Goal: Information Seeking & Learning: Learn about a topic

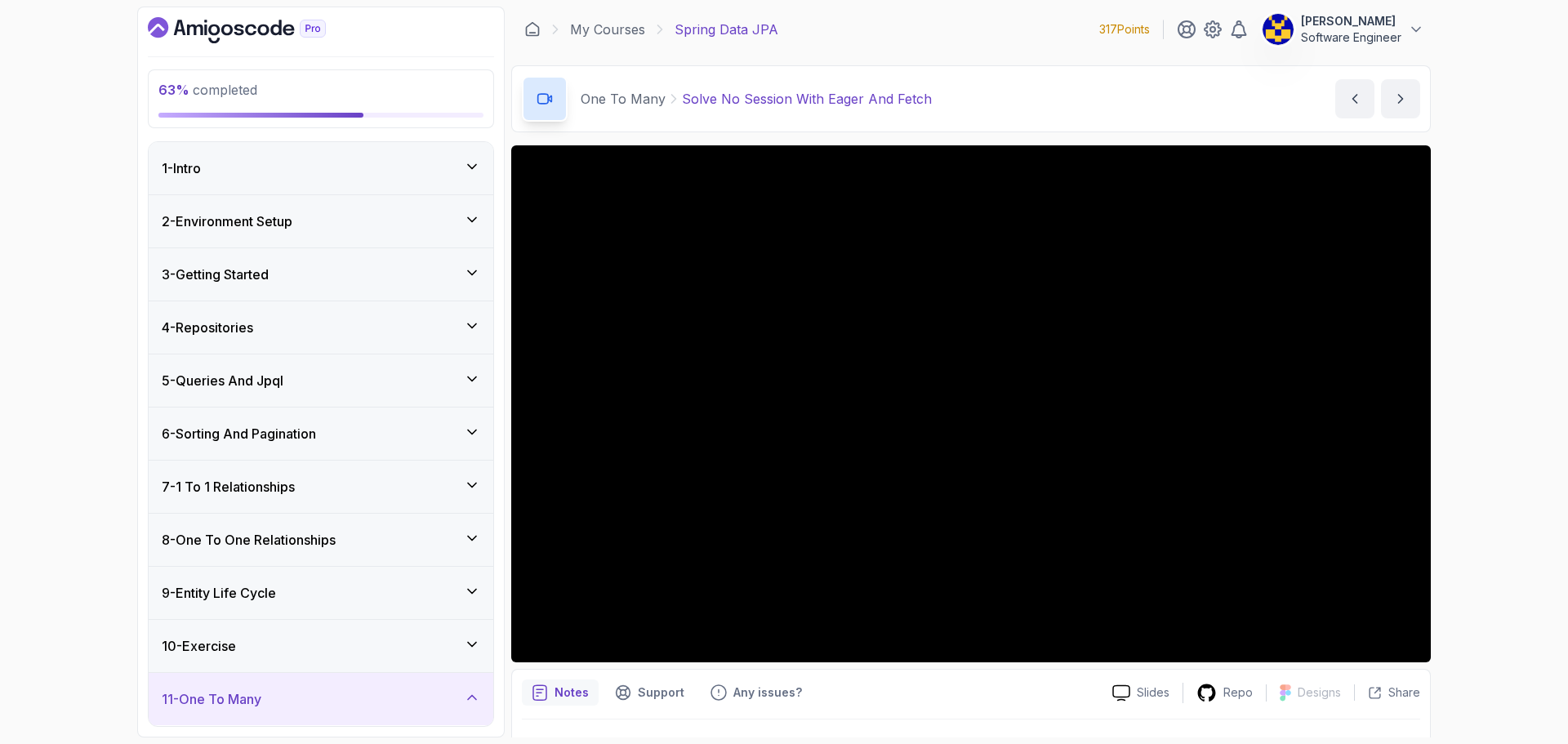
scroll to position [816, 0]
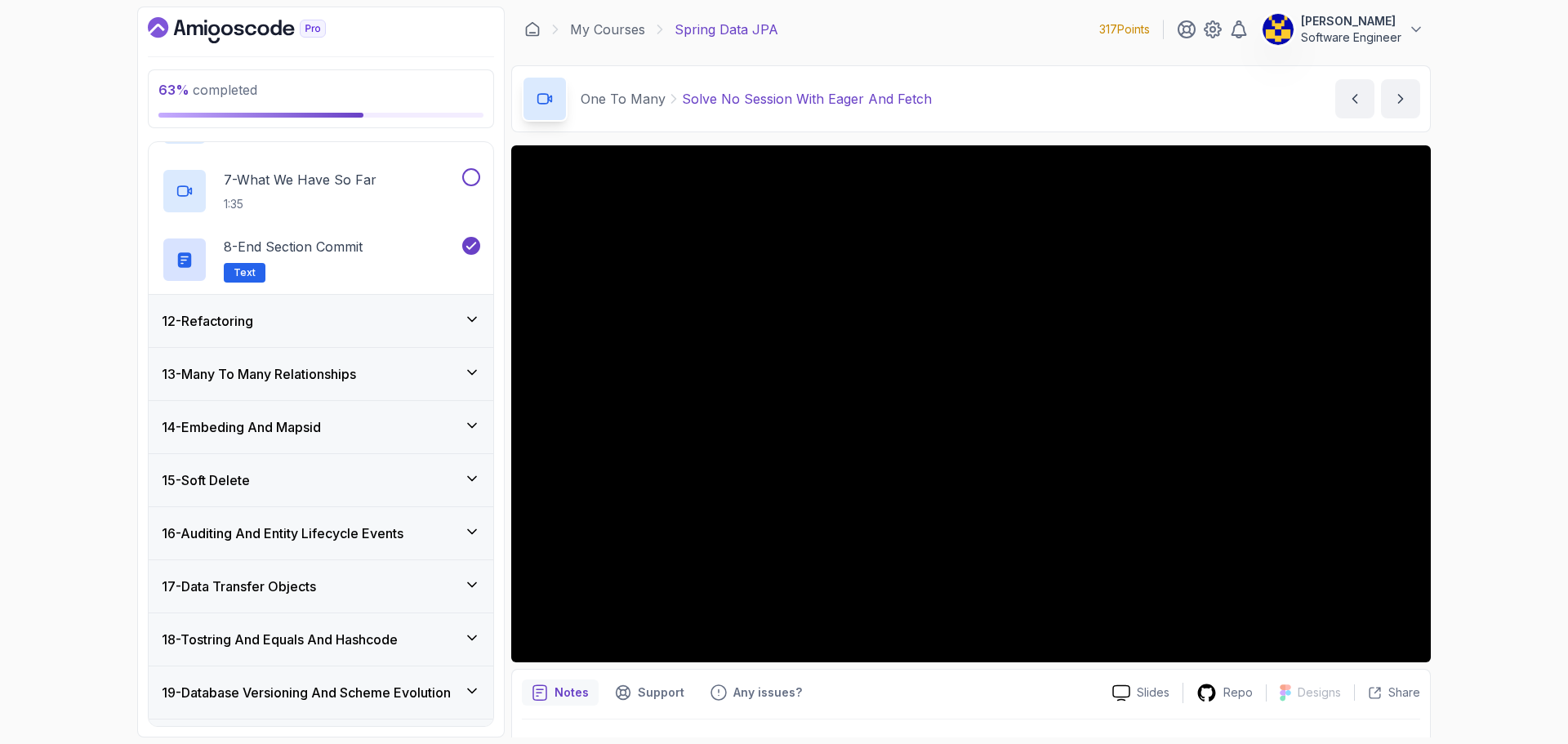
click at [391, 322] on div "12 - Refactoring" at bounding box center [321, 320] width 319 height 19
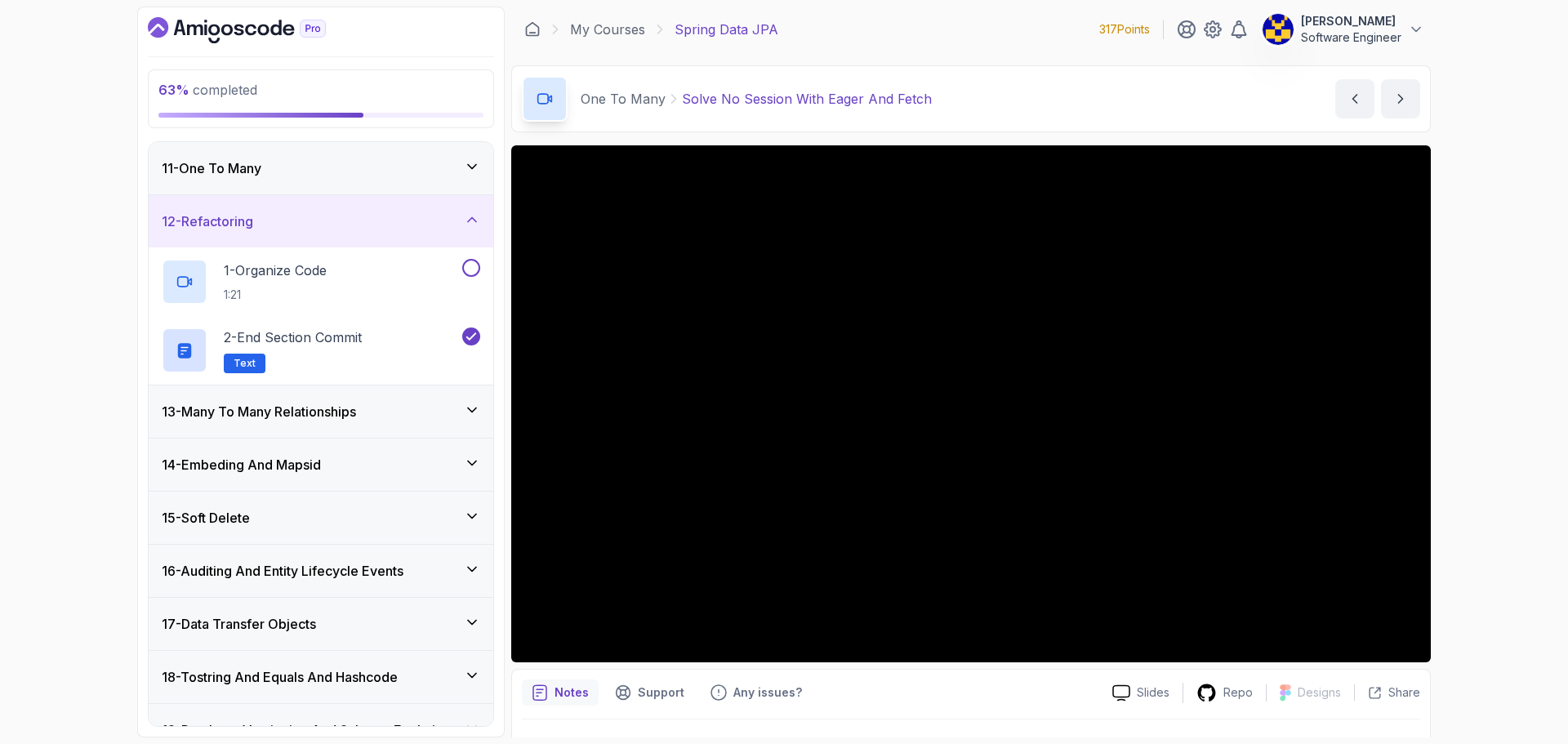
click at [351, 407] on h3 "13 - Many To Many Relationships" at bounding box center [258, 411] width 195 height 19
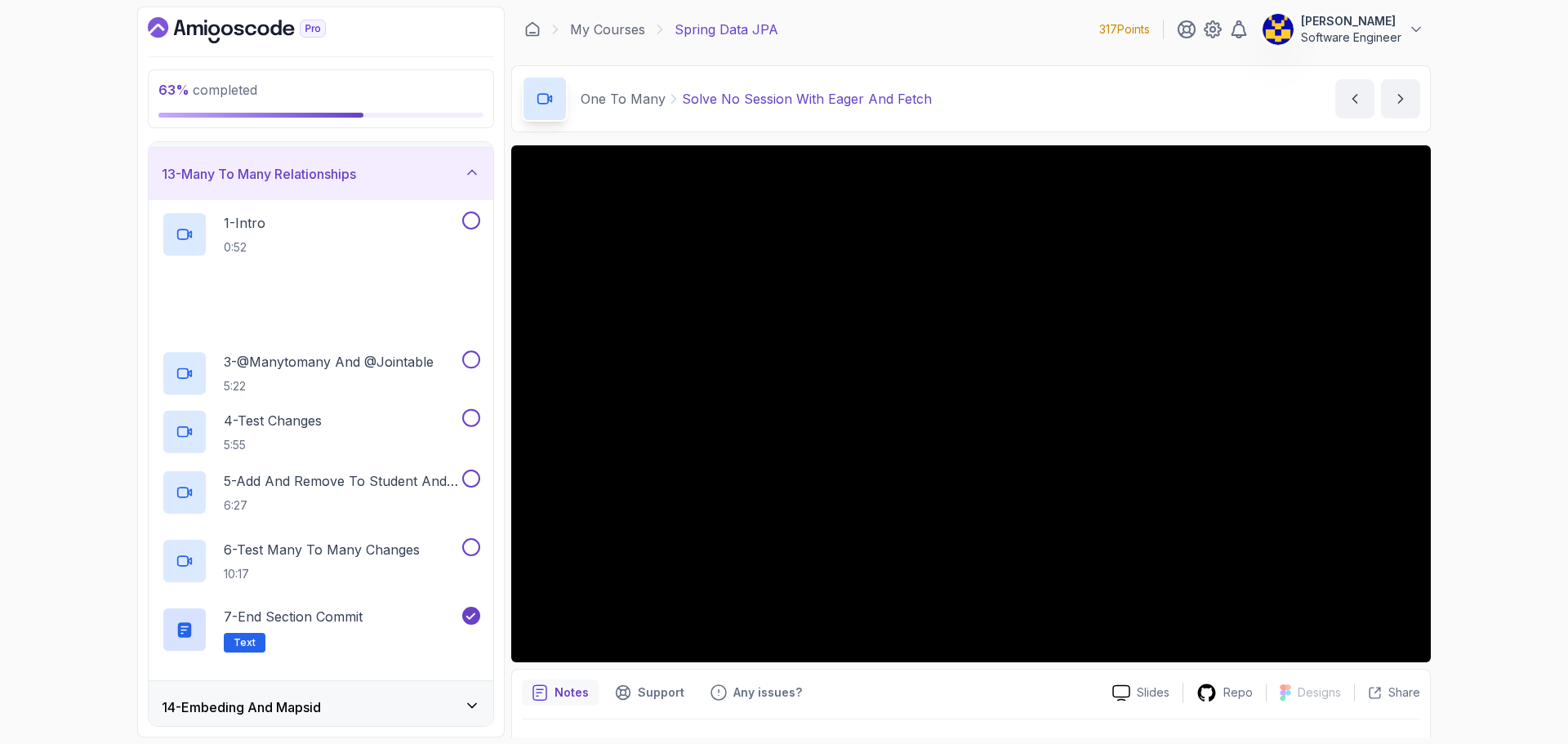
scroll to position [694, 0]
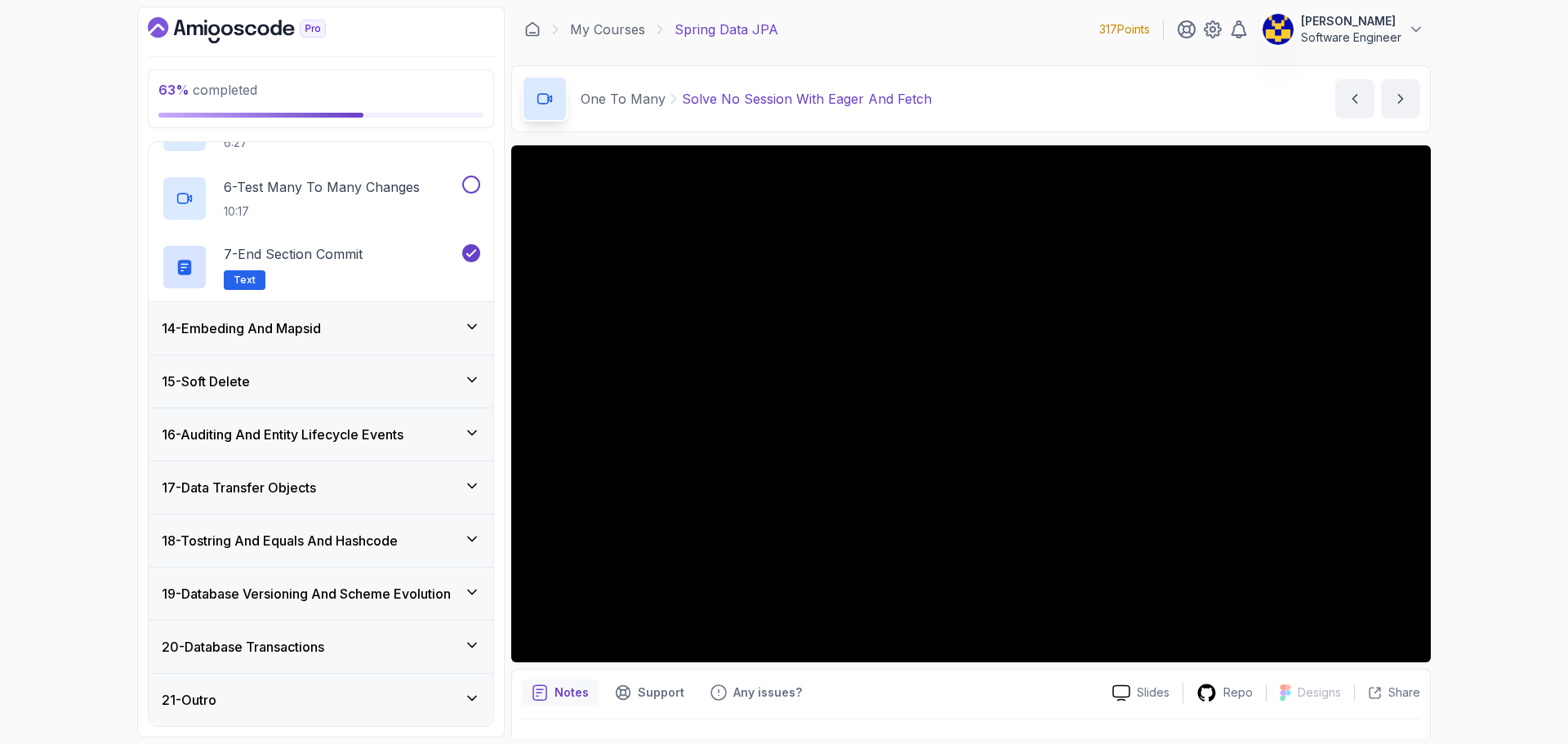
click at [339, 344] on div "14 - Embeding And Mapsid" at bounding box center [321, 328] width 344 height 52
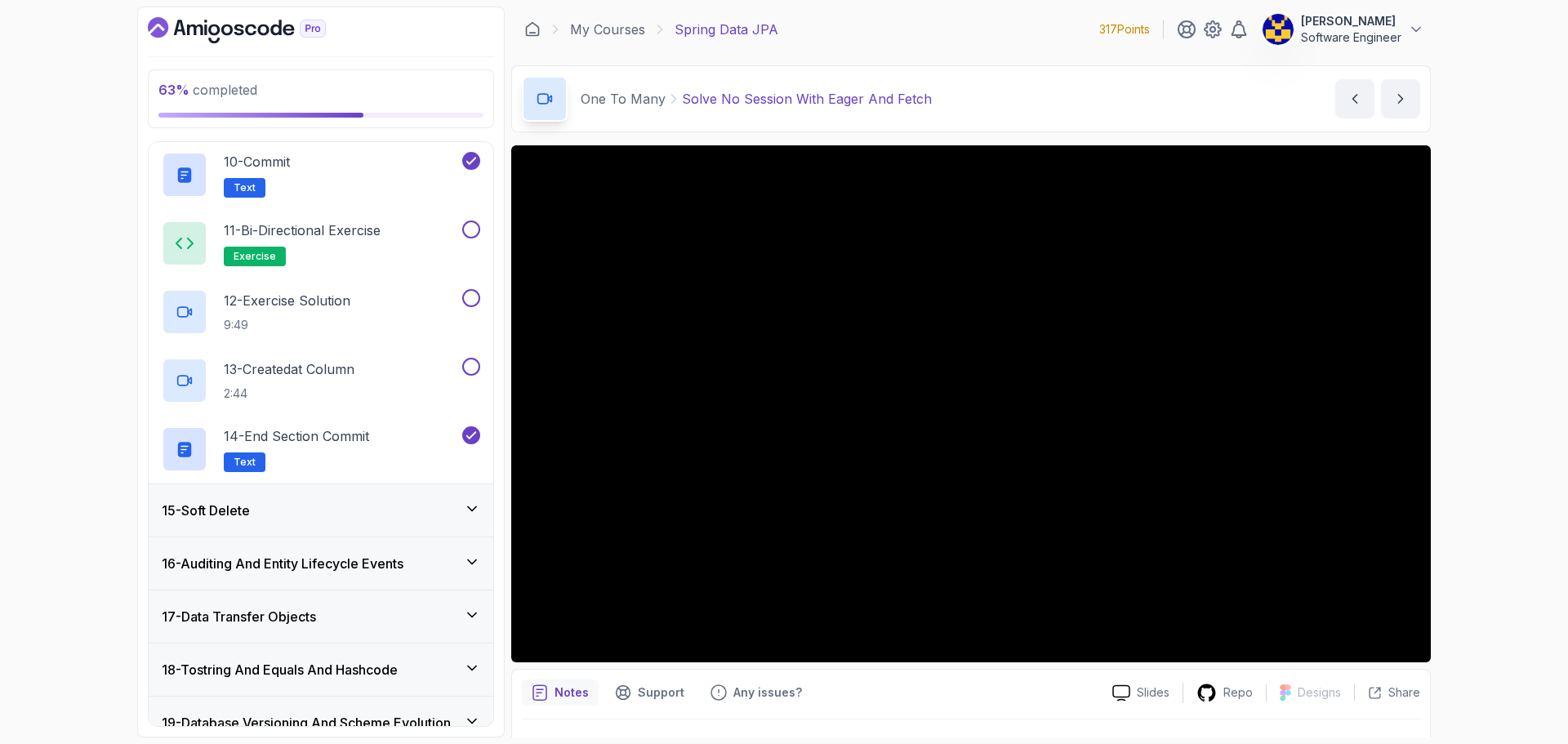
scroll to position [1490, 0]
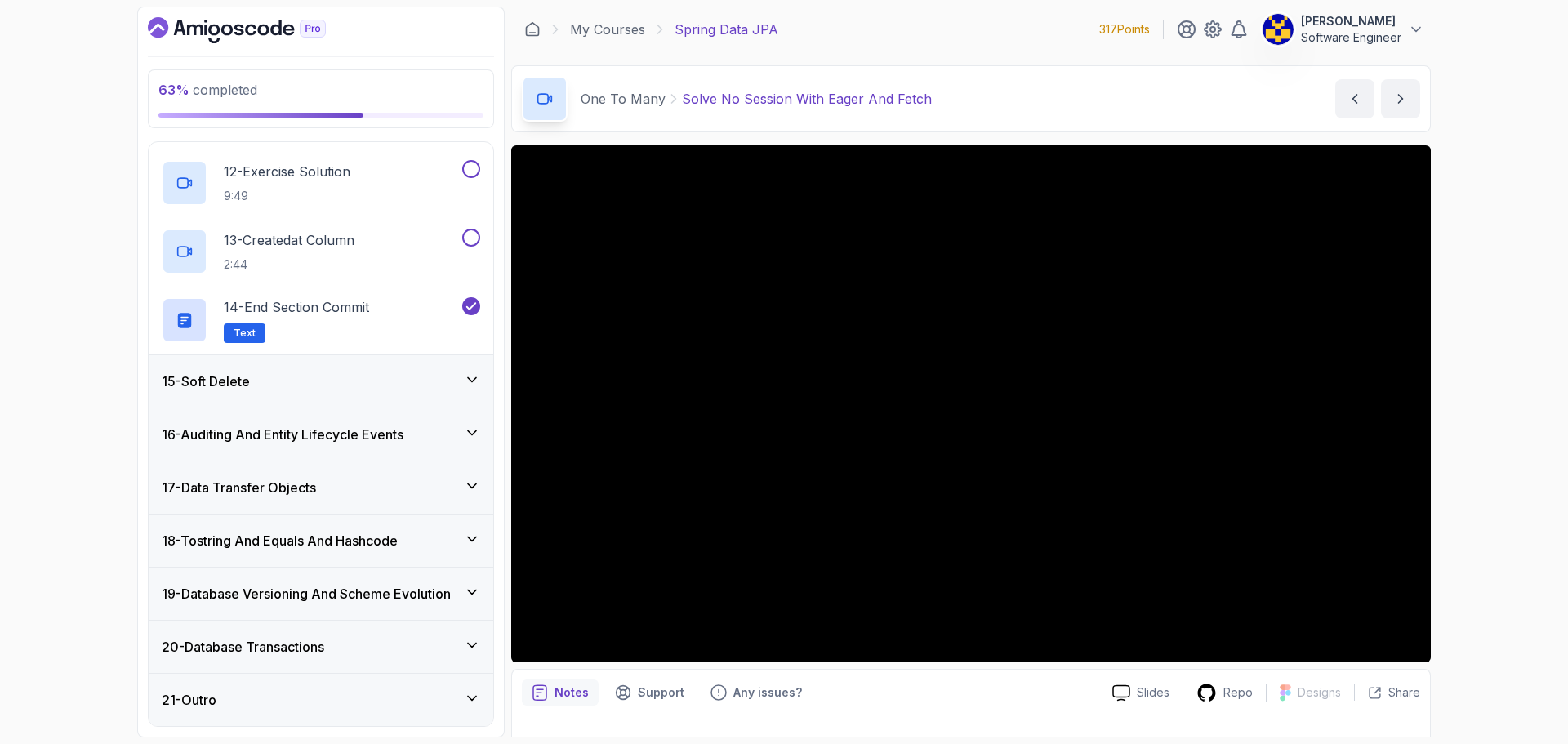
click at [346, 368] on div "15 - Soft Delete" at bounding box center [321, 381] width 344 height 52
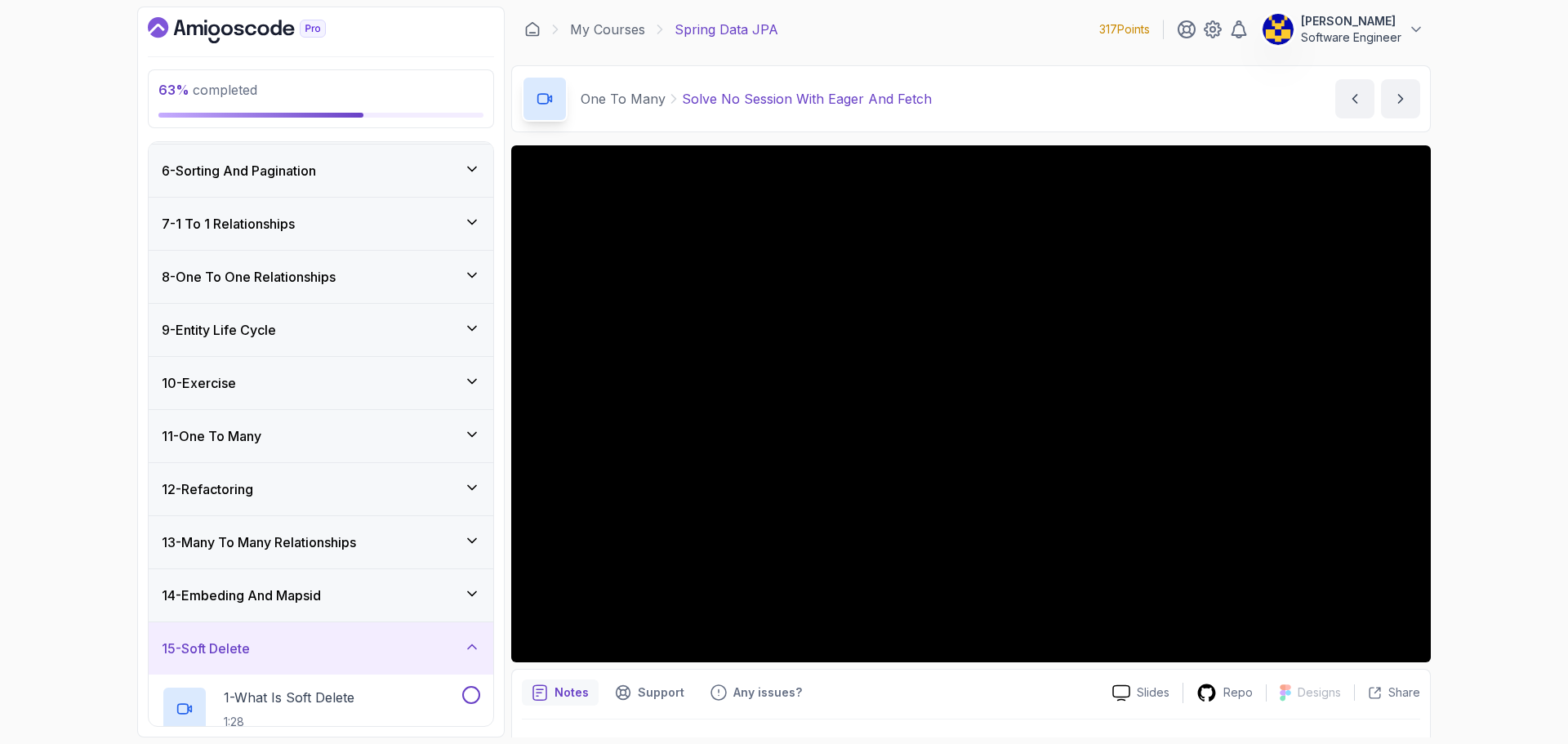
scroll to position [233, 0]
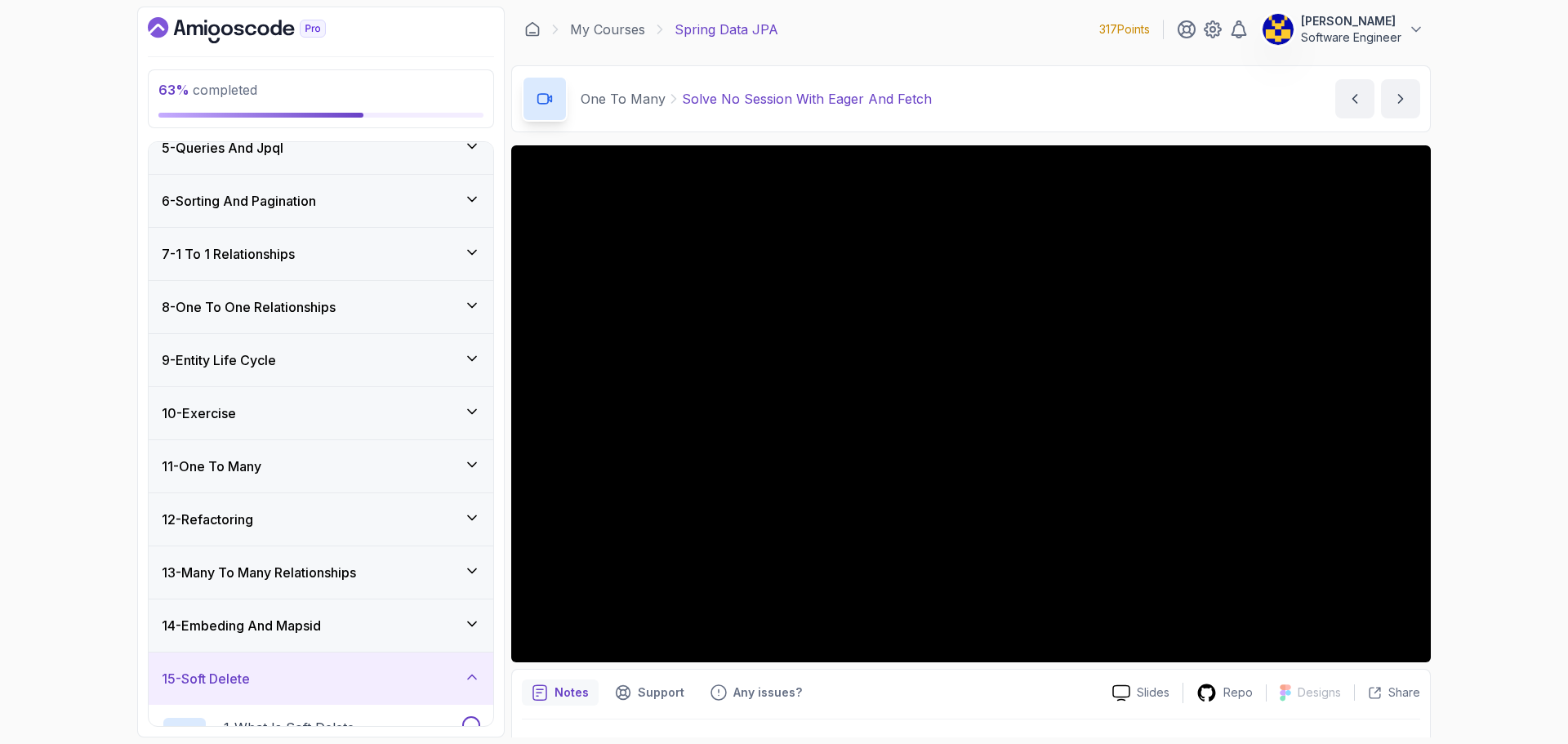
click at [313, 480] on div "11 - One To Many" at bounding box center [321, 466] width 344 height 52
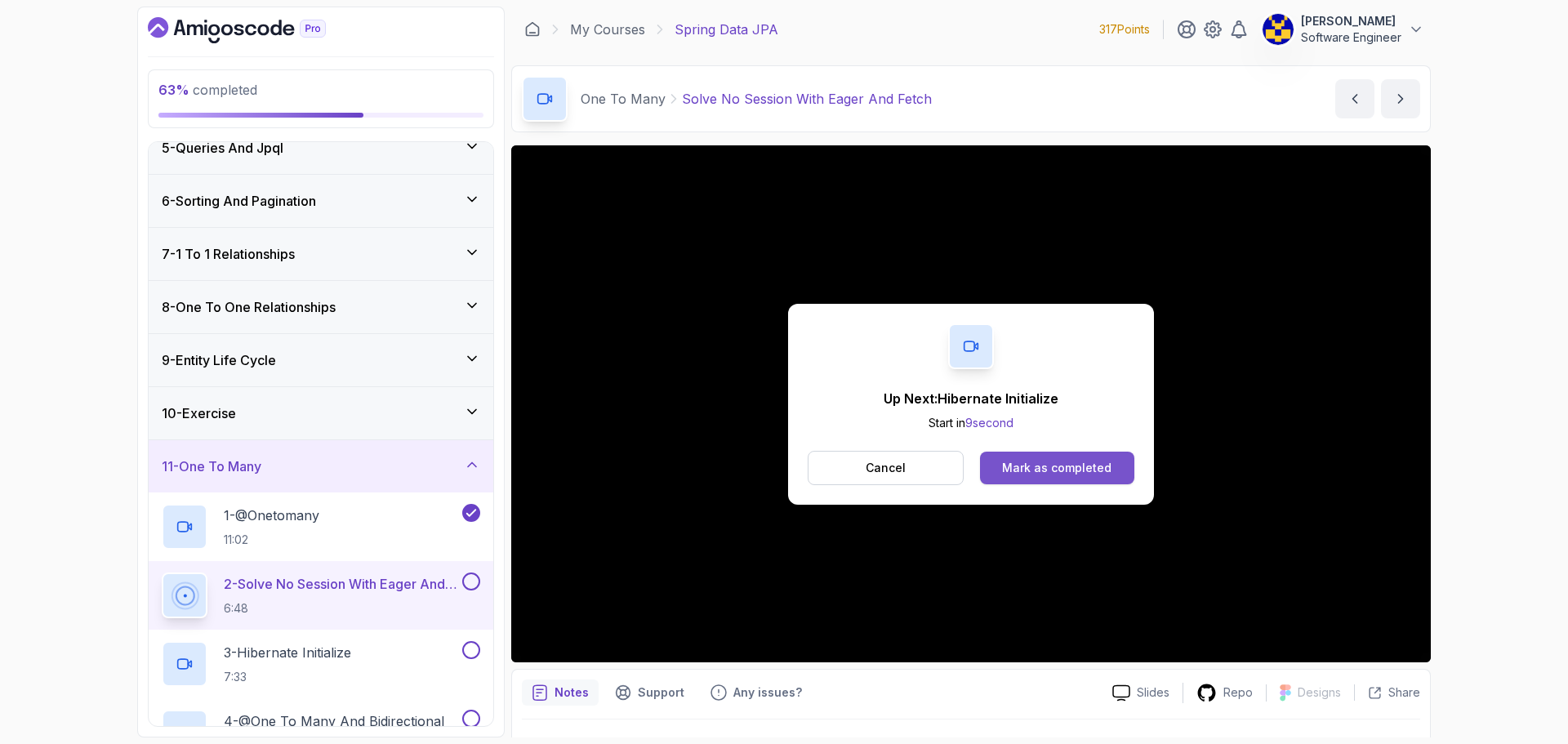
click at [1076, 475] on div "Mark as completed" at bounding box center [1058, 468] width 110 height 16
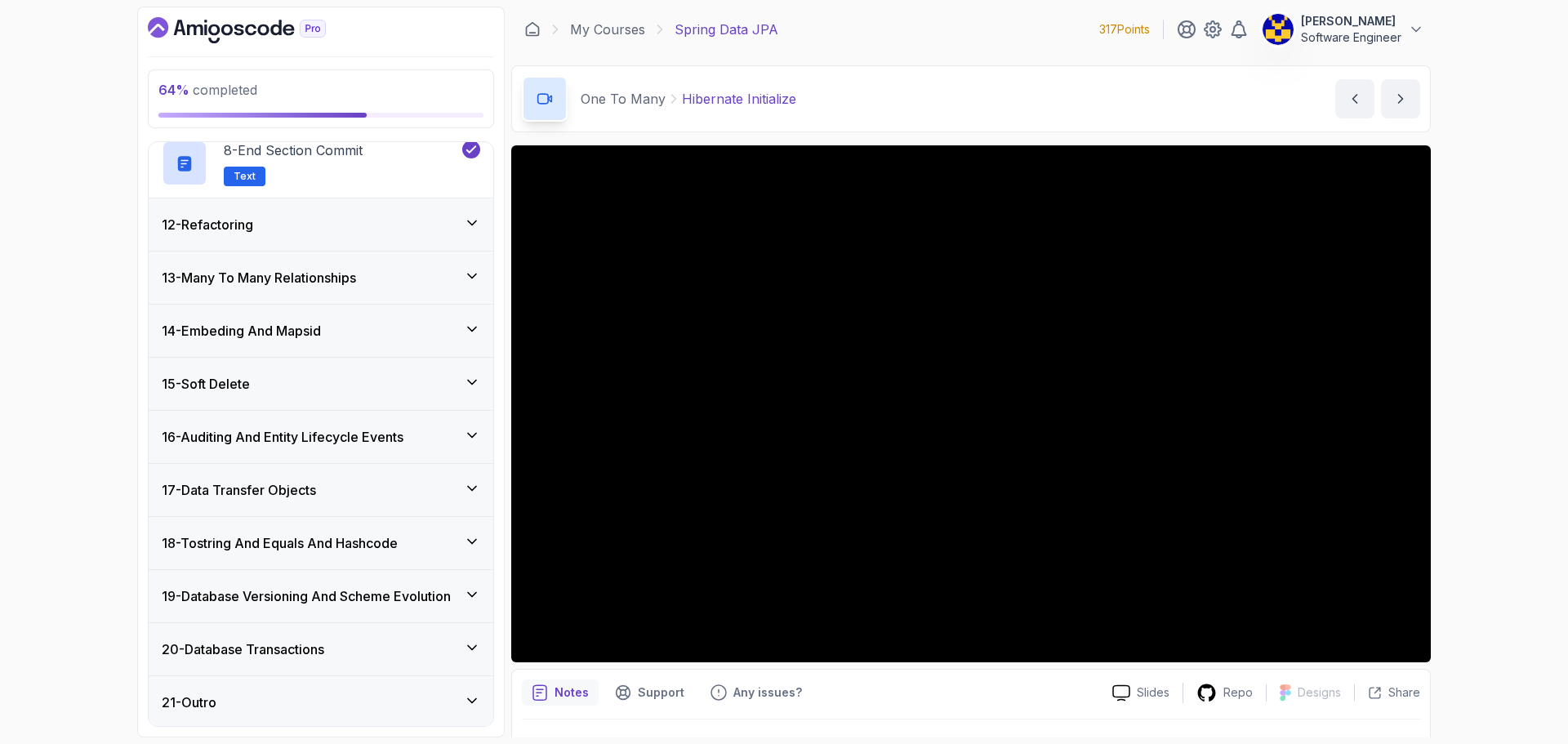
scroll to position [1079, 0]
click at [321, 539] on h3 "18 - Tostring And Equals And Hashcode" at bounding box center [279, 540] width 237 height 19
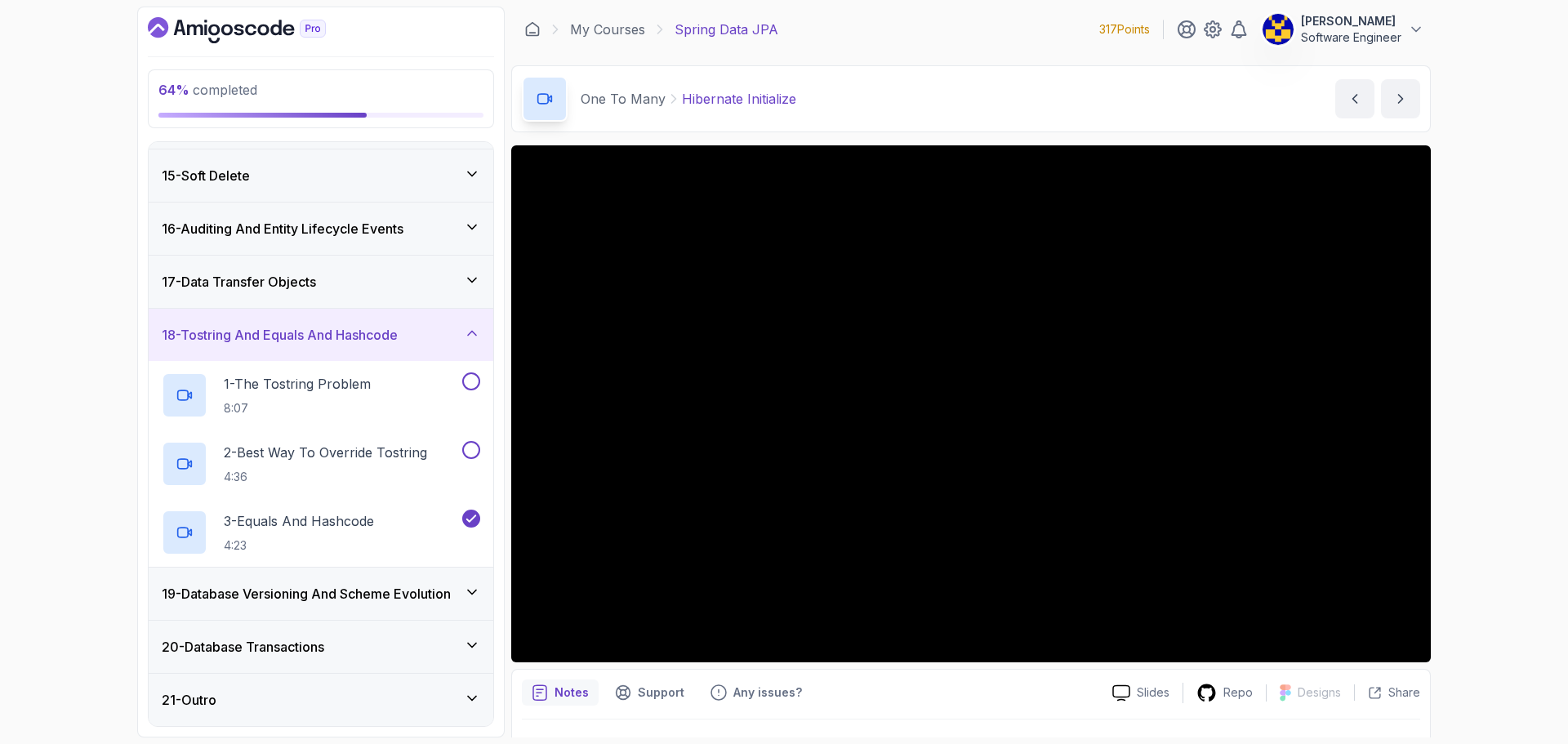
click at [356, 341] on h3 "18 - Tostring And Equals And Hashcode" at bounding box center [279, 334] width 237 height 19
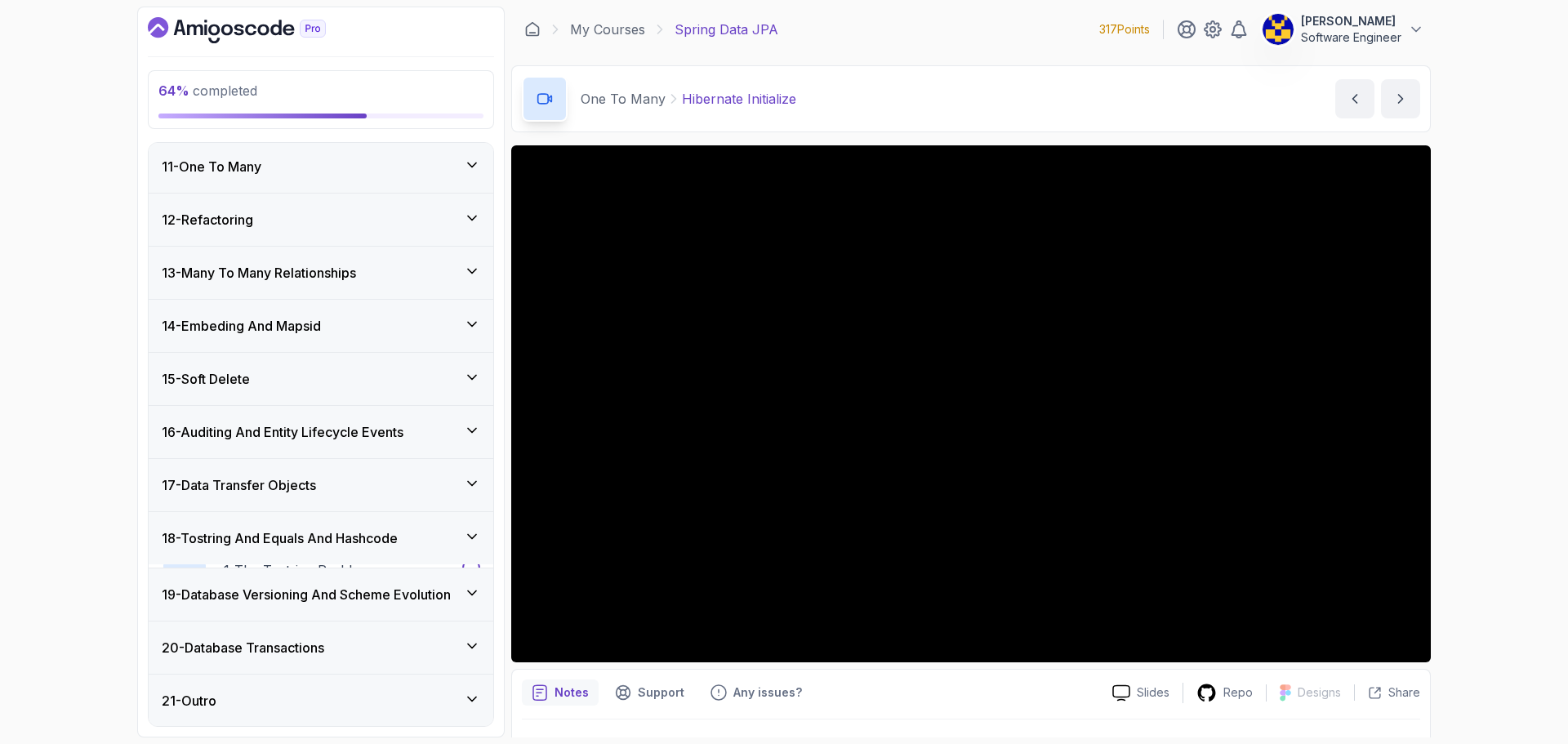
scroll to position [530, 0]
click at [337, 549] on h3 "18 - Tostring And Equals And Hashcode" at bounding box center [279, 540] width 237 height 19
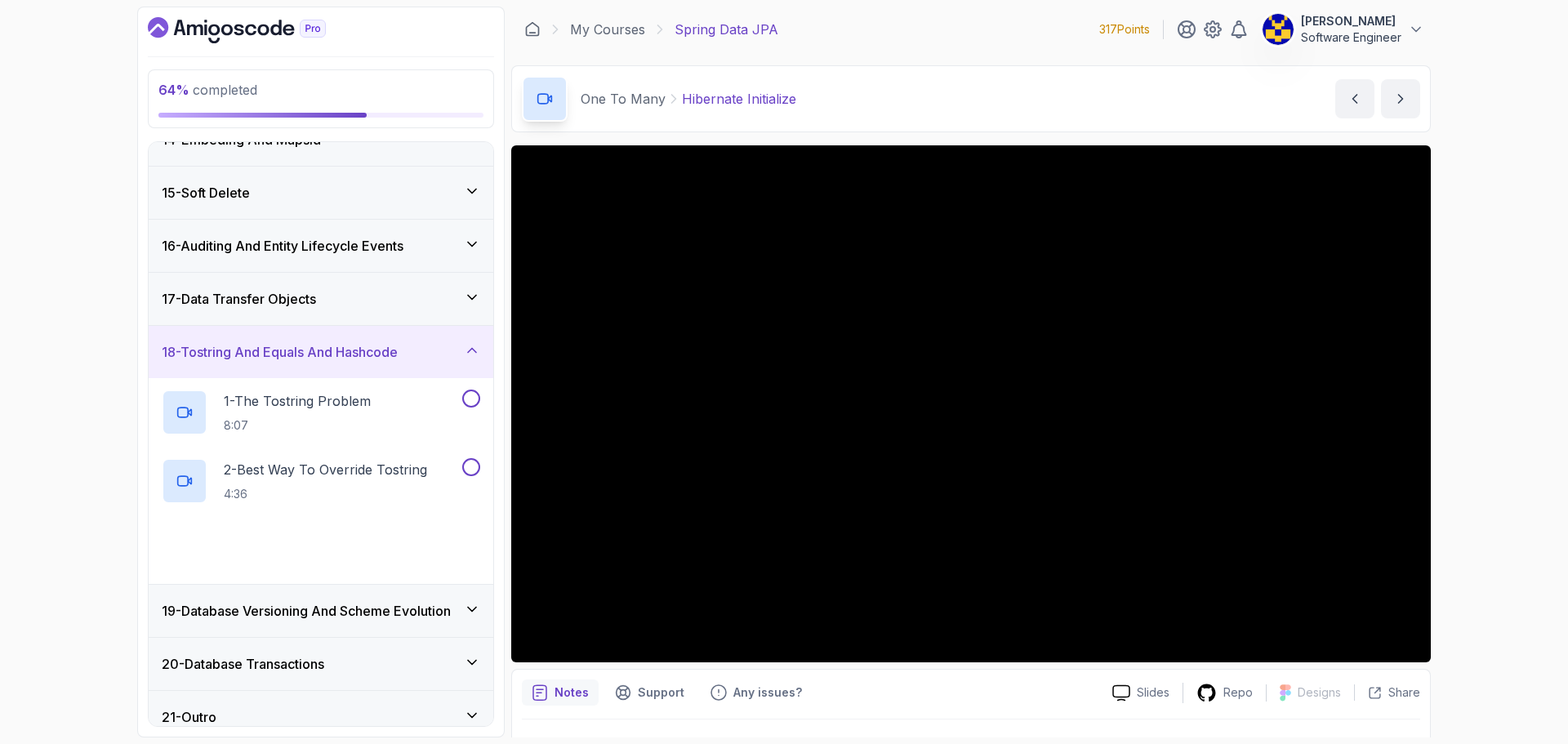
scroll to position [736, 0]
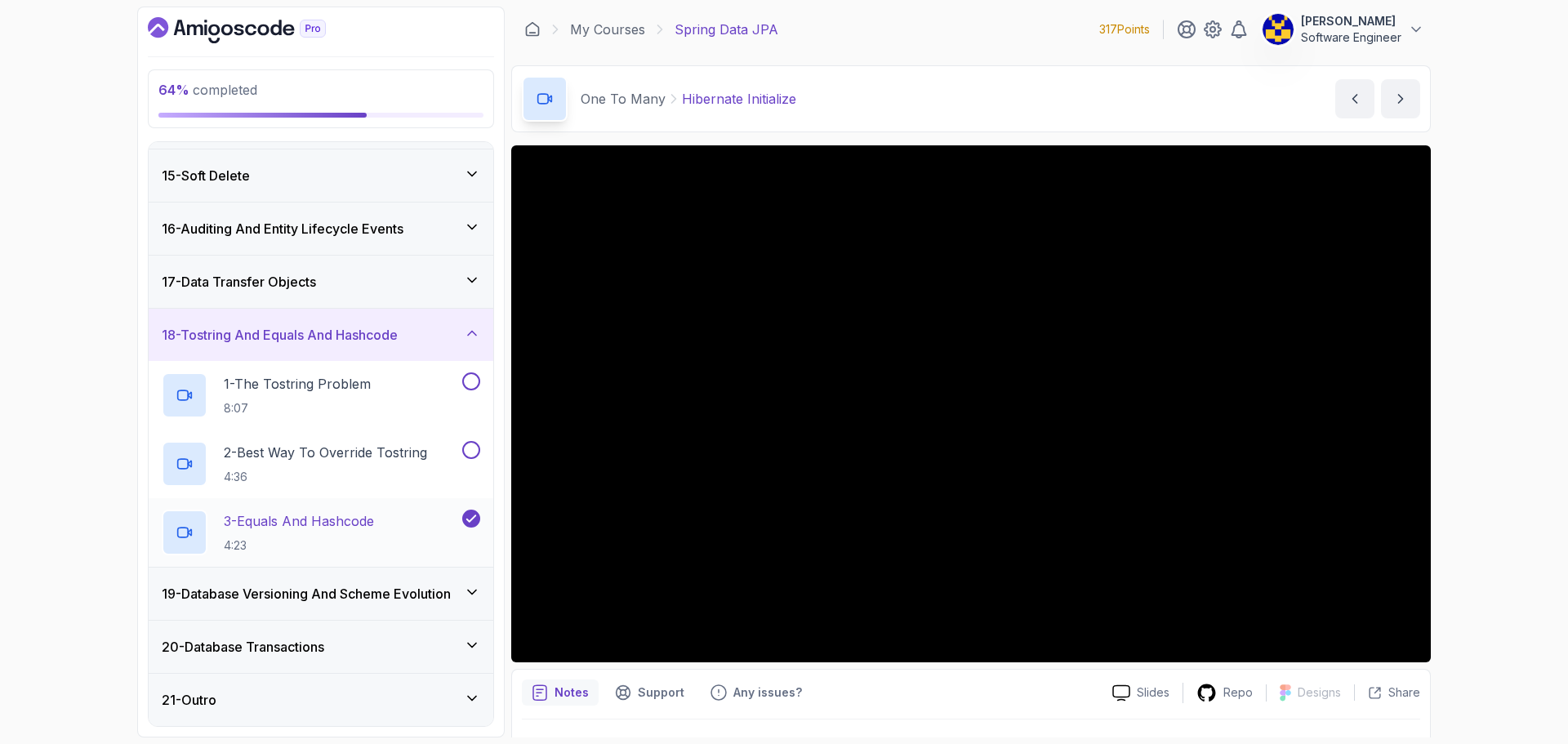
click at [475, 527] on icon at bounding box center [471, 519] width 15 height 16
click at [388, 341] on h3 "18 - Tostring And Equals And Hashcode" at bounding box center [279, 334] width 237 height 19
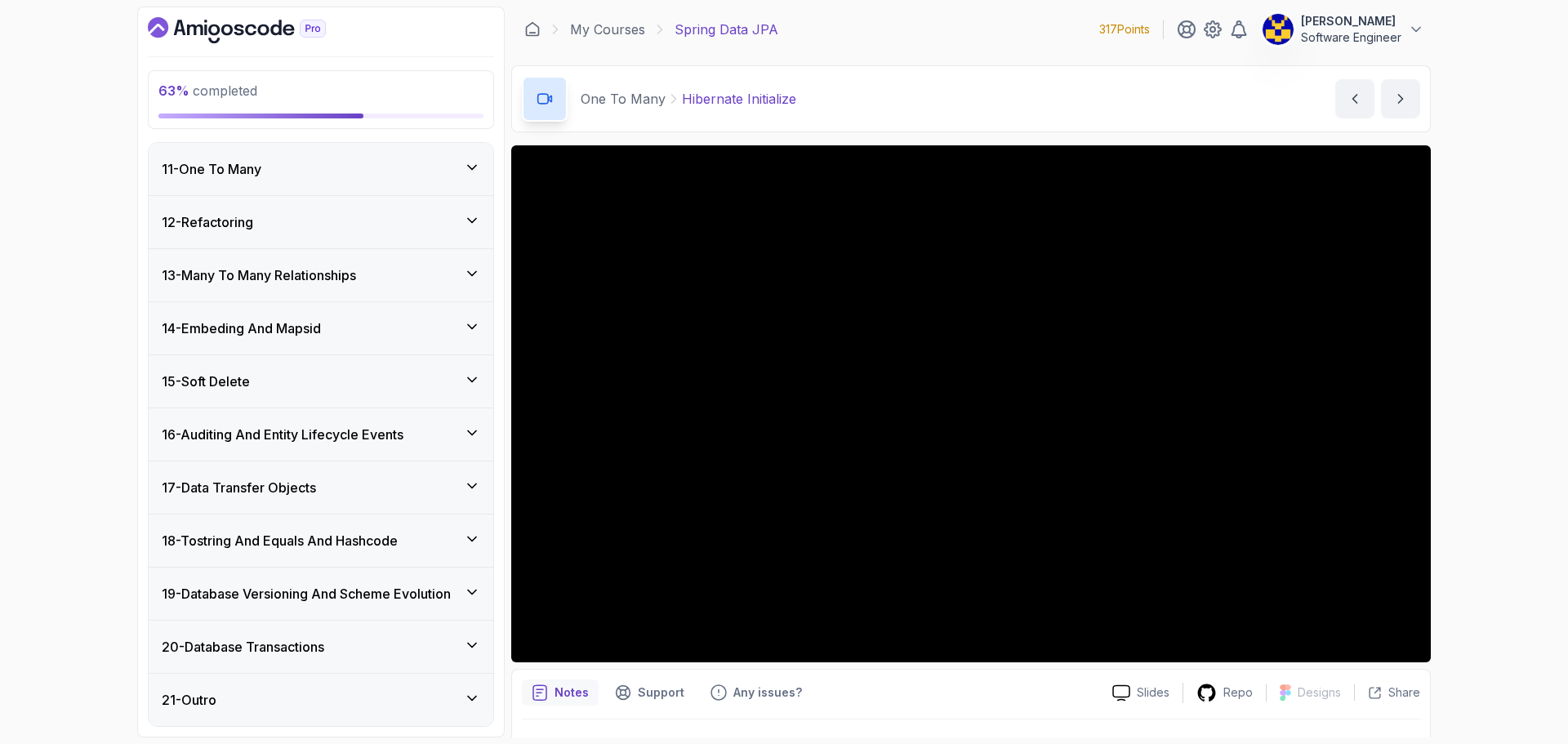
click at [365, 592] on h3 "19 - Database Versioning And Scheme Evolution" at bounding box center [306, 593] width 289 height 19
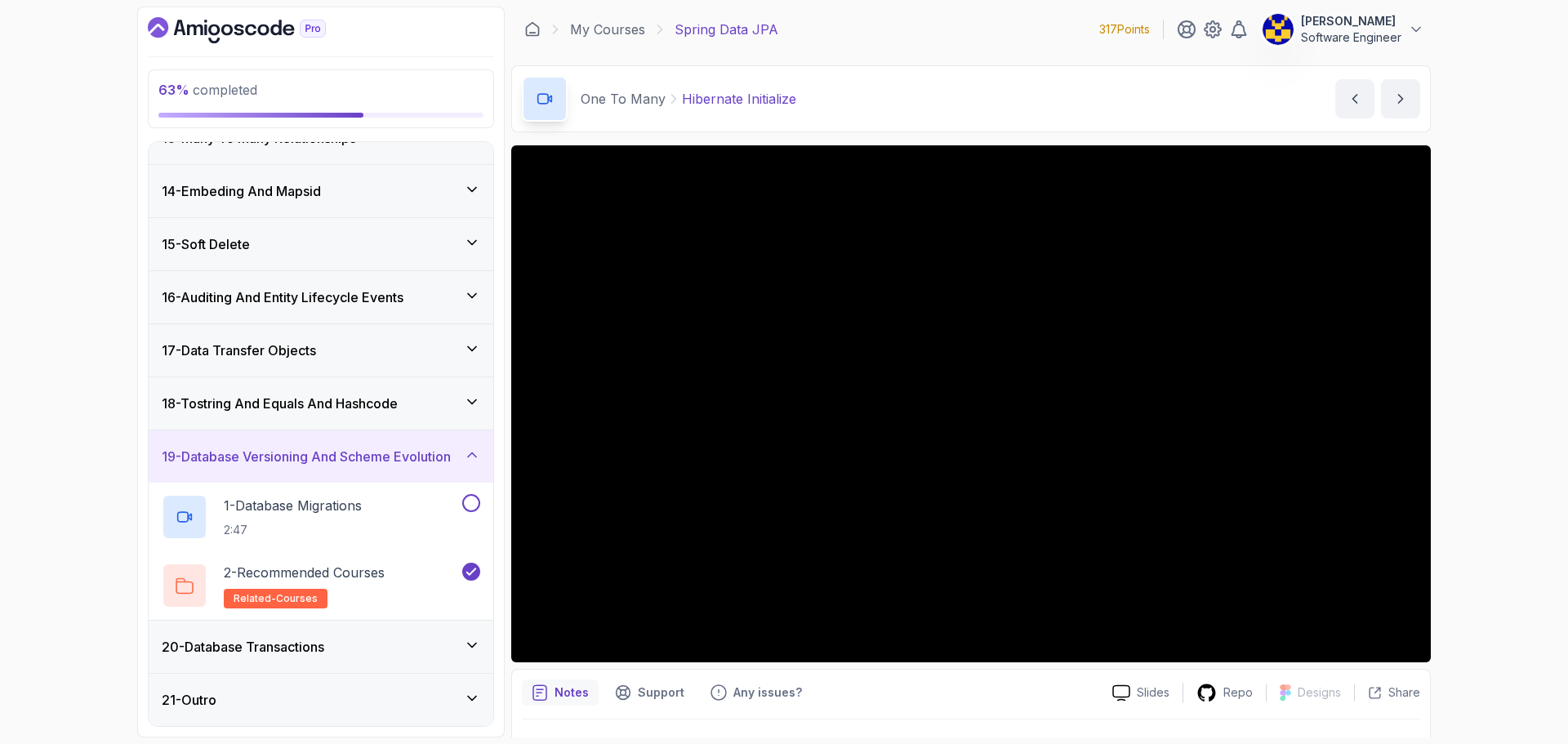
drag, startPoint x: 375, startPoint y: 467, endPoint x: 508, endPoint y: 484, distance: 134.1
click at [376, 467] on div "19 - Database Versioning And Scheme Evolution" at bounding box center [321, 456] width 344 height 52
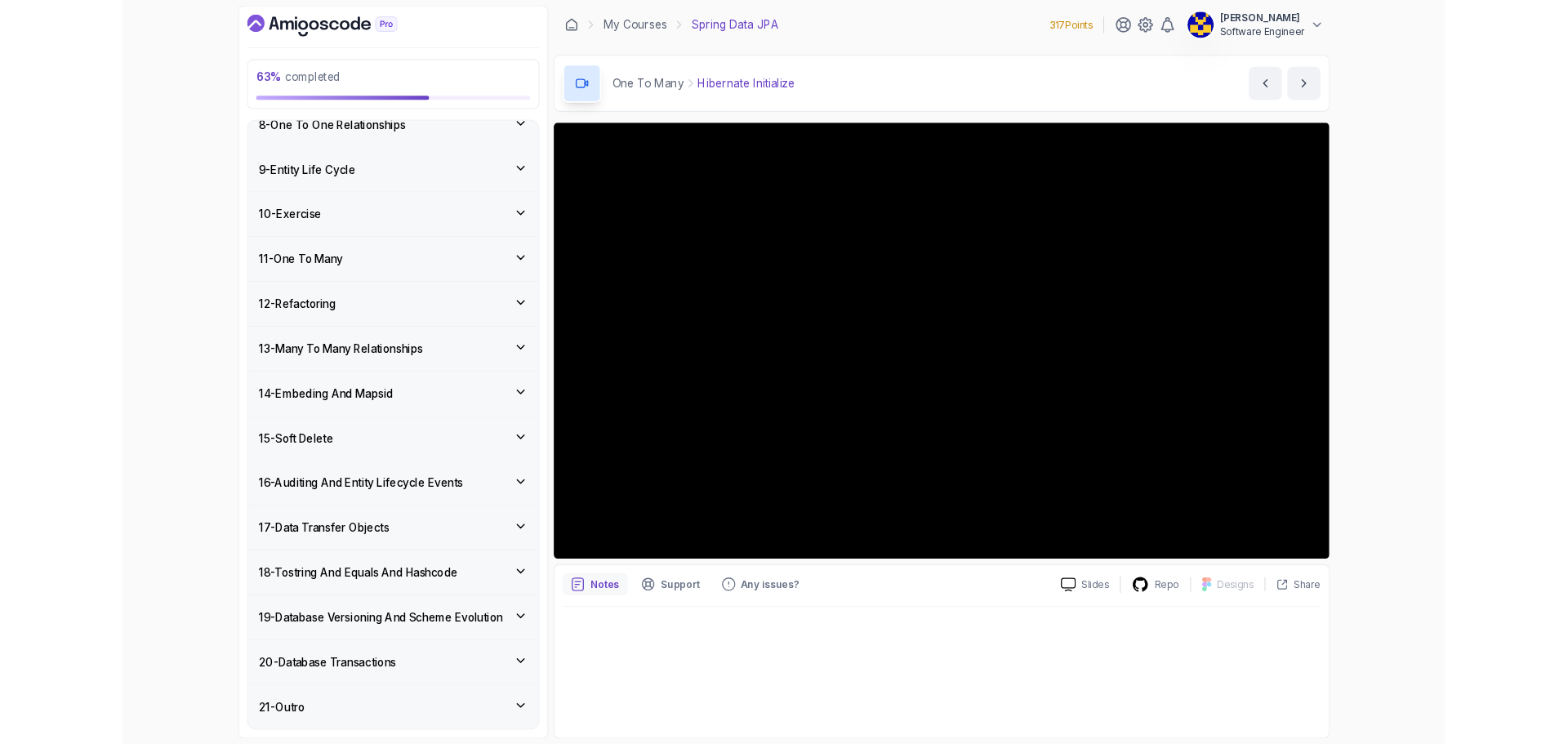
scroll to position [530, 0]
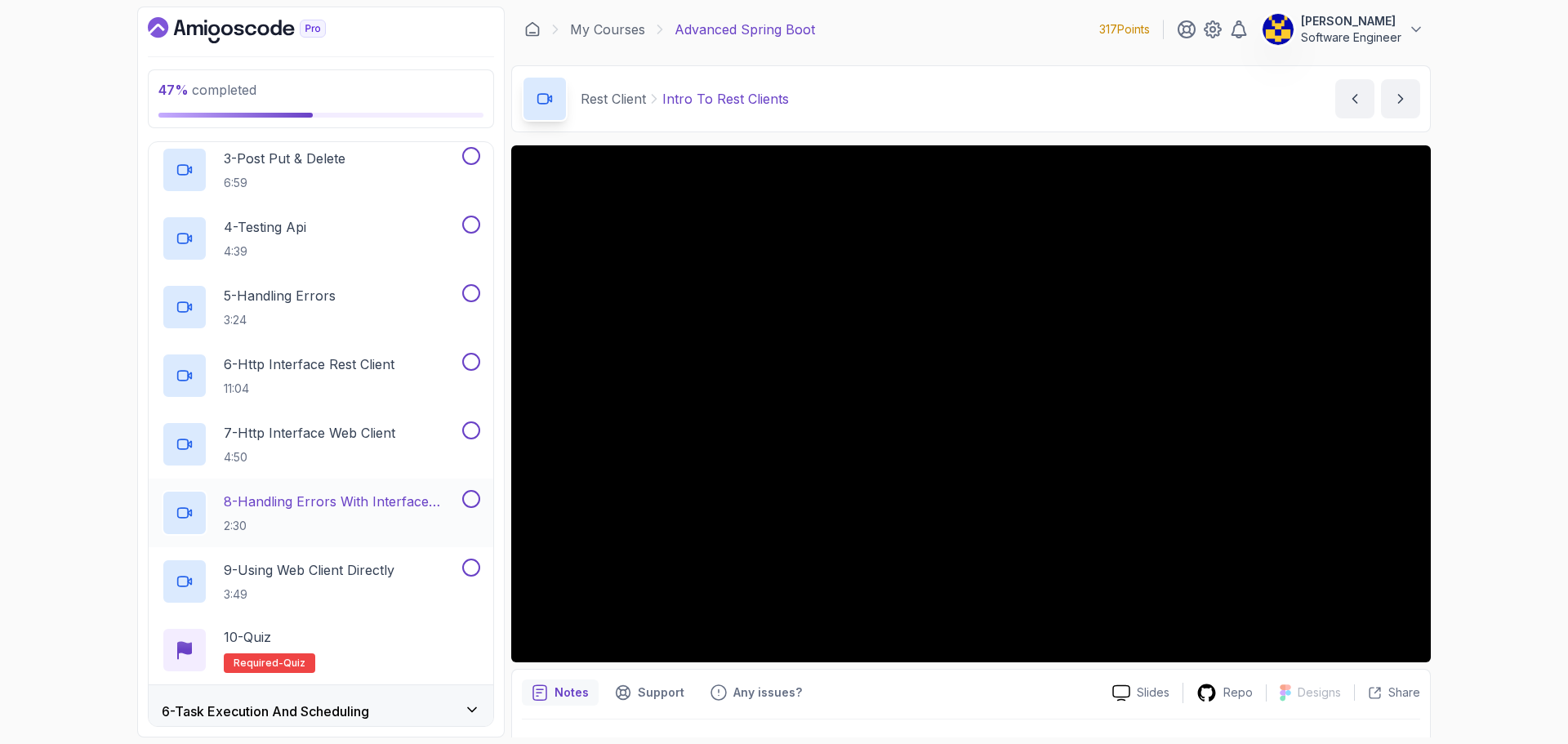
scroll to position [791, 0]
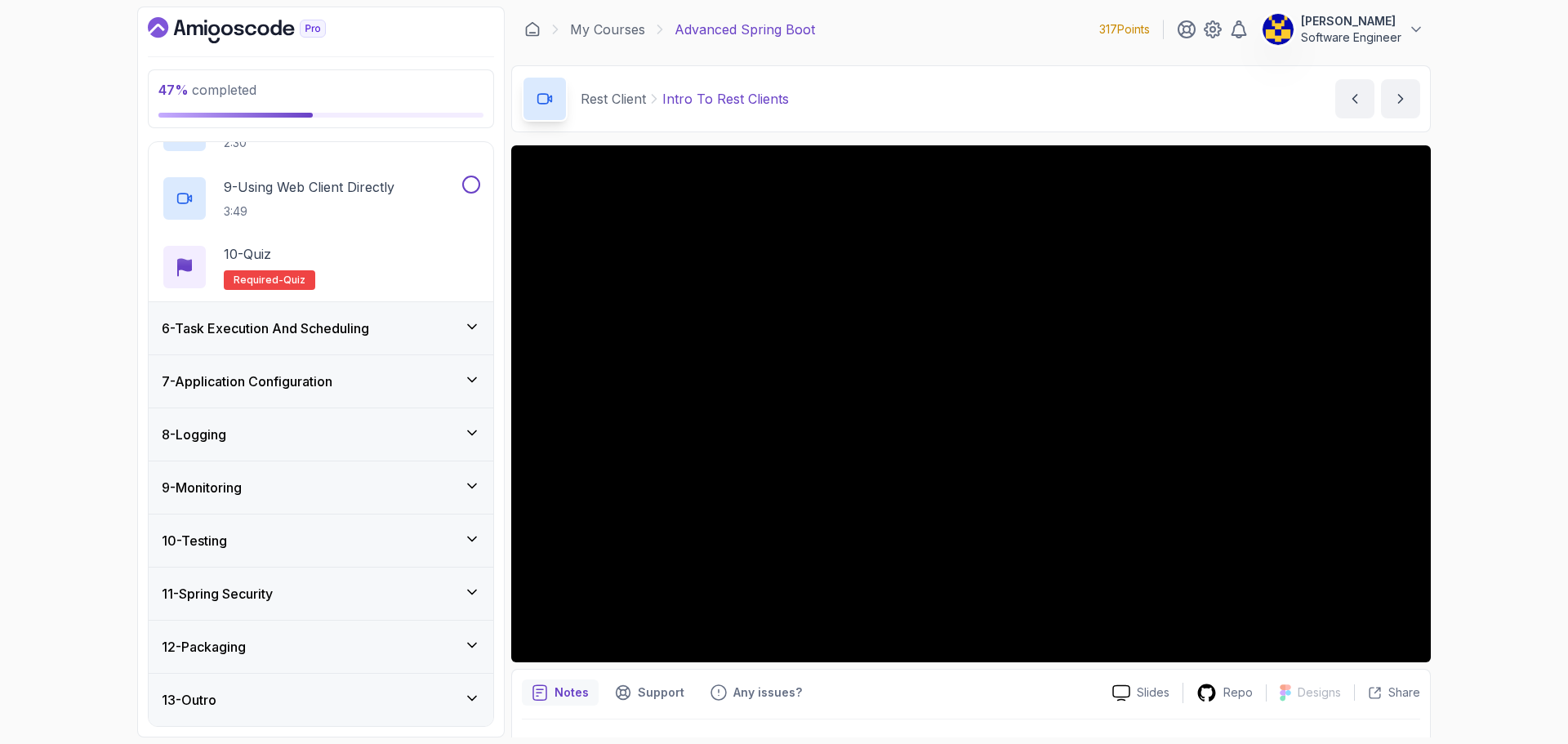
click at [268, 481] on div "9 - Monitoring" at bounding box center [321, 487] width 319 height 19
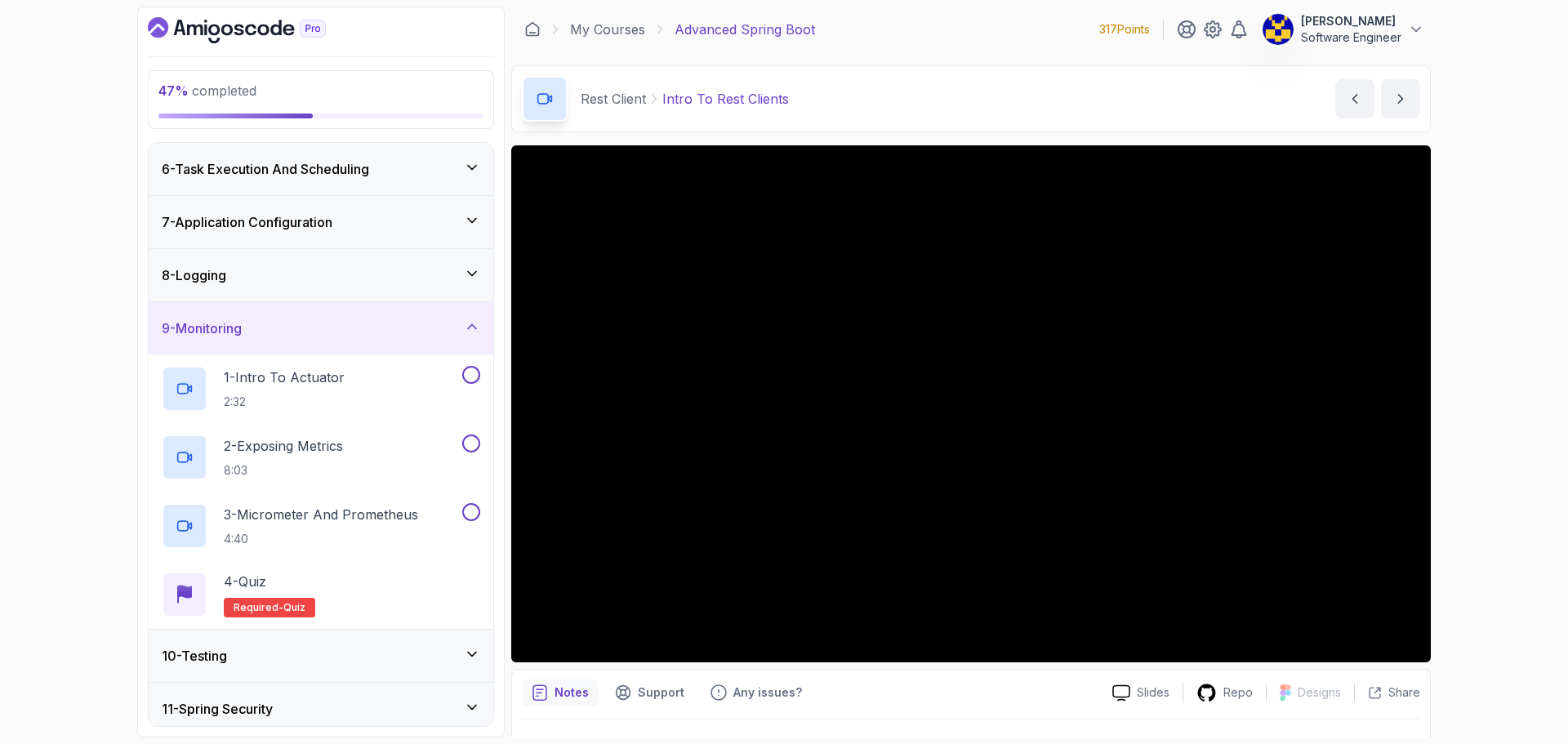
scroll to position [269, 0]
